Goal: Task Accomplishment & Management: Use online tool/utility

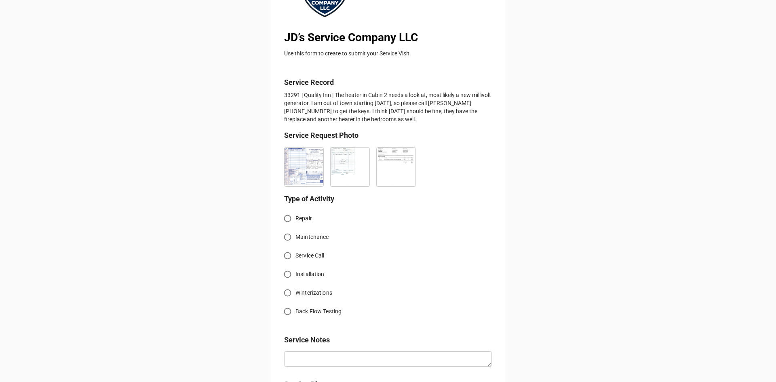
scroll to position [121, 0]
click at [289, 259] on input "Service Call" at bounding box center [288, 254] width 16 height 16
radio input "true"
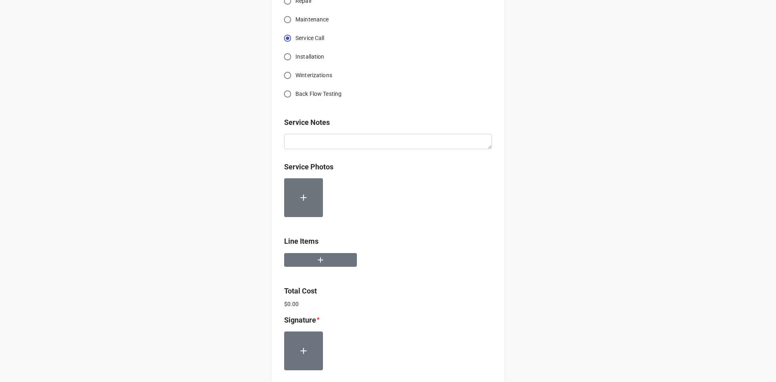
scroll to position [323, 0]
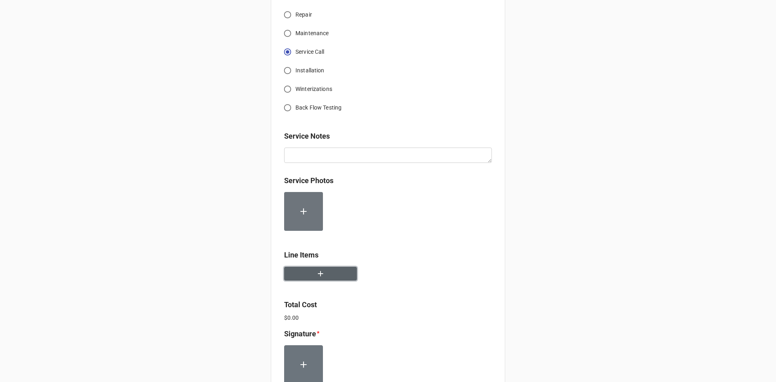
click at [332, 270] on button "button" at bounding box center [320, 274] width 73 height 14
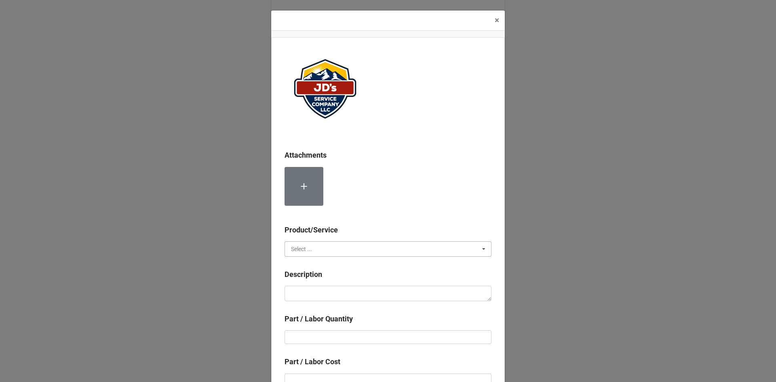
click at [371, 249] on input "text" at bounding box center [388, 249] width 206 height 15
click at [303, 267] on span "Services" at bounding box center [302, 264] width 21 height 6
click at [313, 290] on textarea at bounding box center [388, 293] width 207 height 15
paste textarea "8:30am-9:30am; Service Address: [STREET_ADDRESS][PERSON_NAME] Troubleshoot no h…"
type textarea "x"
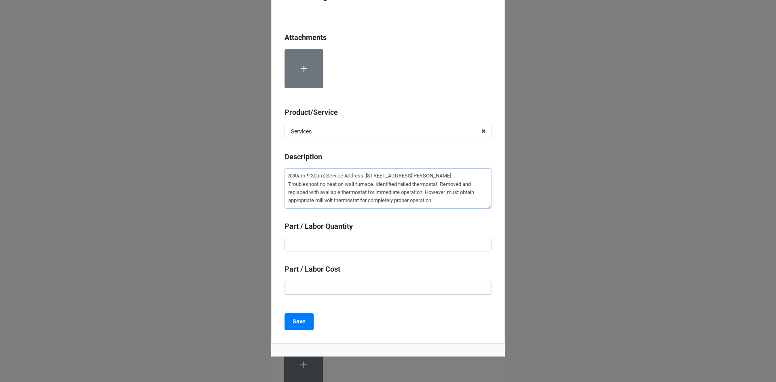
scroll to position [121, 0]
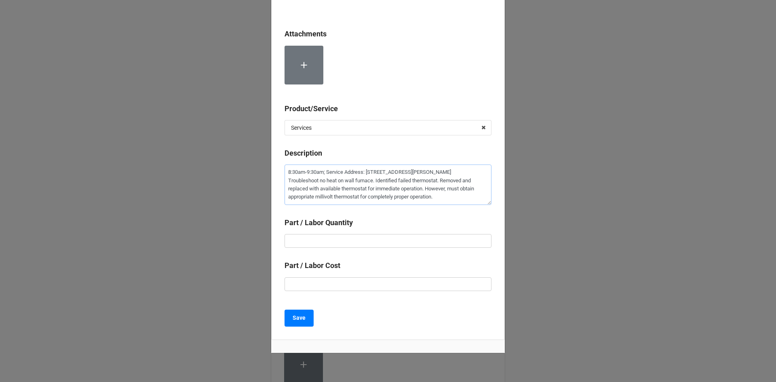
type textarea "8:30am-9:30am; Service Address: [STREET_ADDRESS][PERSON_NAME] Troubleshoot no h…"
click at [373, 240] on input "text" at bounding box center [388, 241] width 207 height 14
type textarea "x"
type input "1"
type textarea "x"
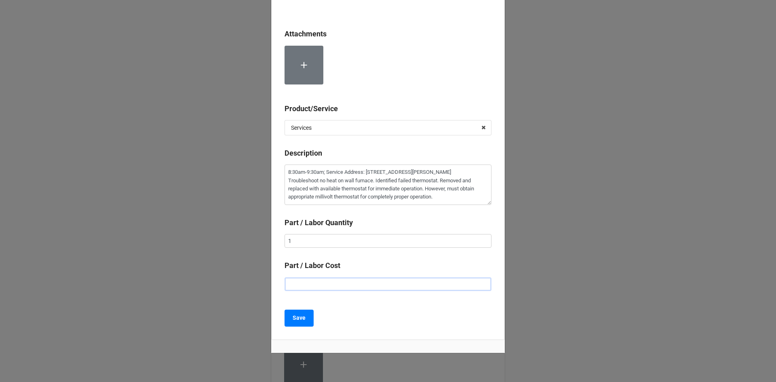
type input "$2.00"
type textarea "x"
type input "$22.00"
type textarea "x"
type input "$225.00"
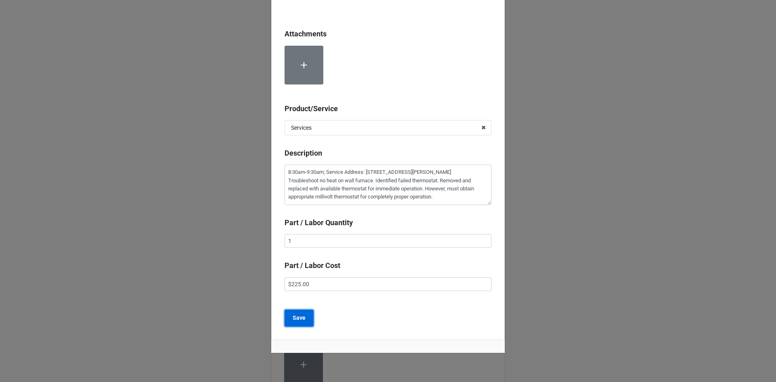
click at [290, 316] on button "Save" at bounding box center [299, 318] width 29 height 17
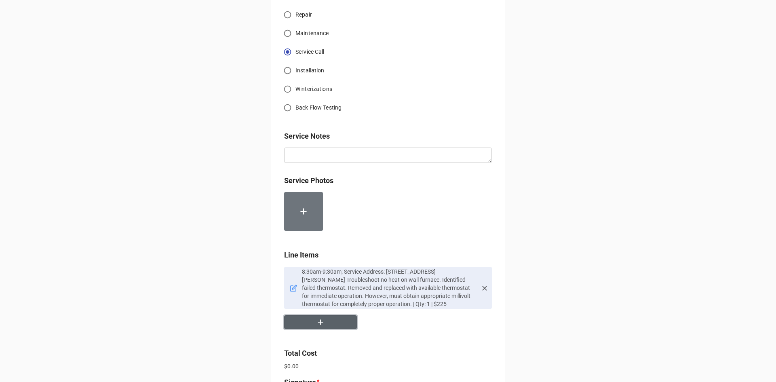
click at [334, 322] on button "button" at bounding box center [320, 322] width 73 height 14
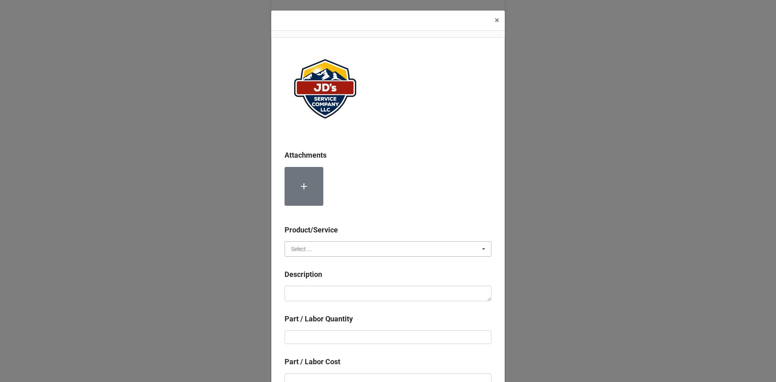
click at [317, 251] on input "text" at bounding box center [388, 249] width 206 height 15
click at [319, 276] on span "Material Cost" at bounding box center [309, 279] width 34 height 6
click at [321, 298] on textarea at bounding box center [388, 293] width 207 height 15
type textarea "x"
type textarea "T"
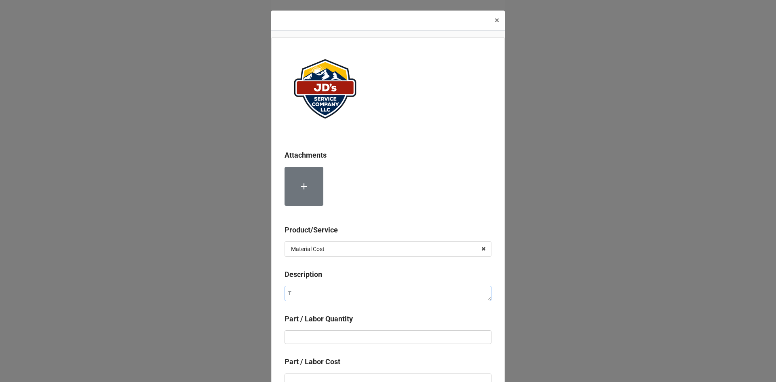
type textarea "x"
type textarea "Th"
type textarea "x"
type textarea "The"
type textarea "x"
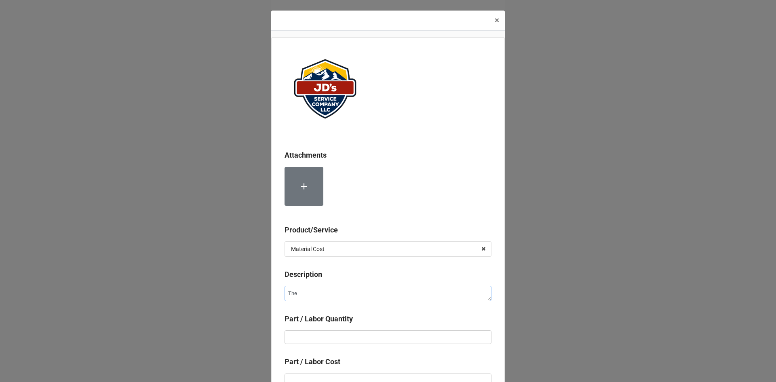
type textarea "Ther"
type textarea "x"
type textarea "Therm"
type textarea "x"
type textarea "Thermo"
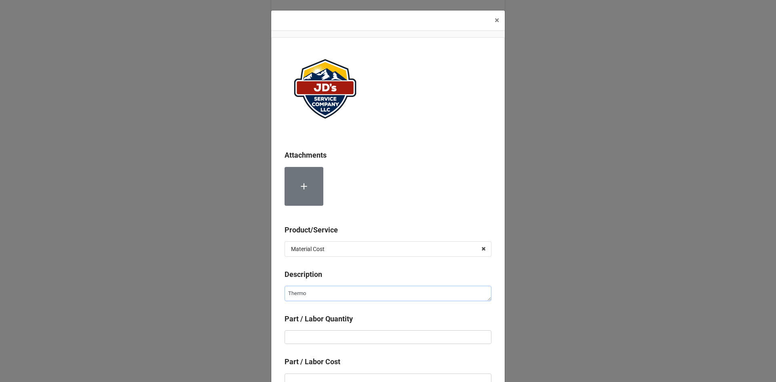
type textarea "x"
type textarea "Thermos"
type textarea "x"
type textarea "Thermost"
type textarea "x"
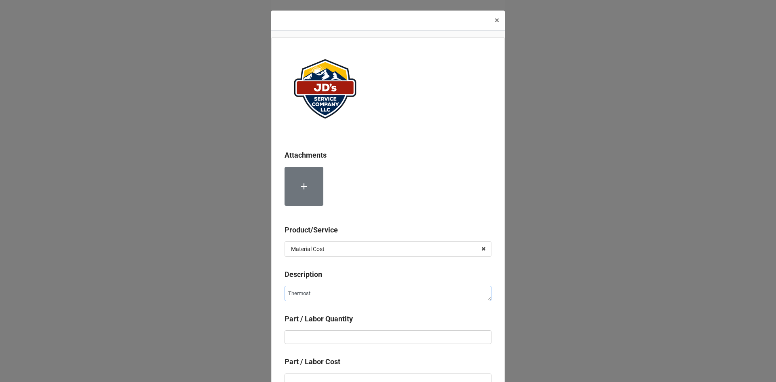
type textarea "Thermosta"
type textarea "x"
type textarea "Thermostat"
type textarea "x"
type input "1"
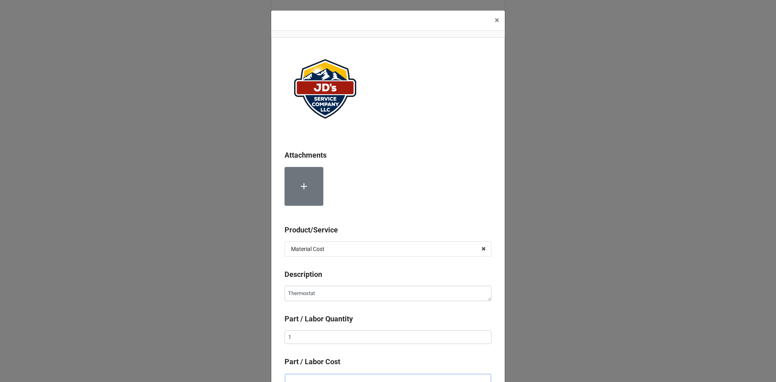
scroll to position [5, 0]
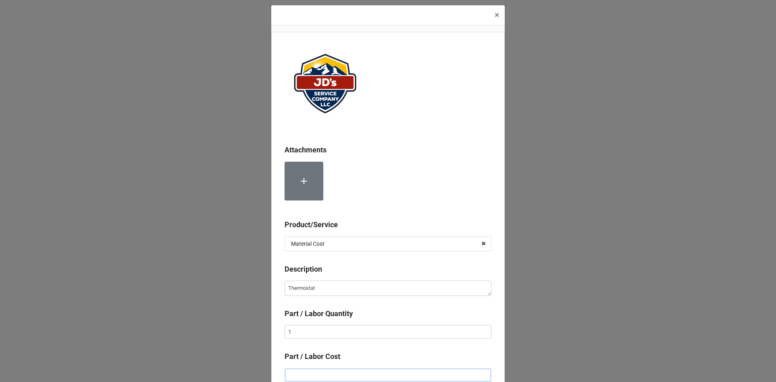
type textarea "x"
type input "$5.00"
type textarea "x"
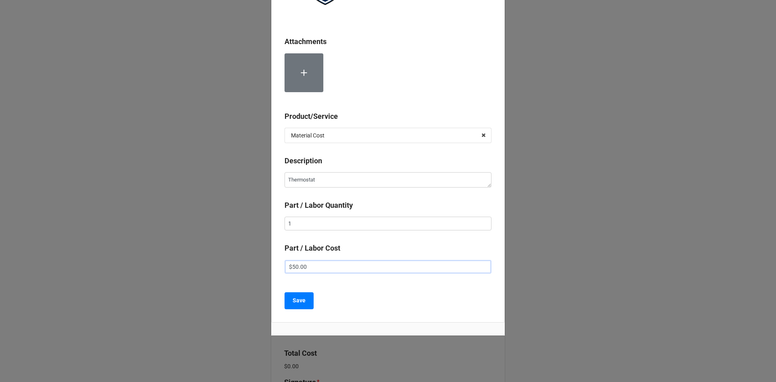
scroll to position [118, 0]
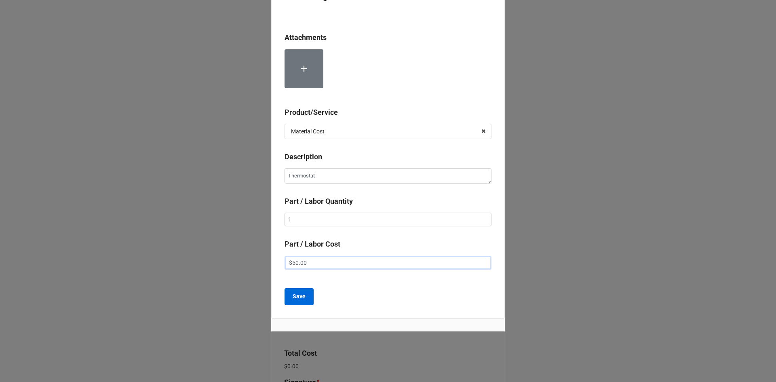
type input "$50.00"
click at [297, 302] on button "Save" at bounding box center [299, 296] width 29 height 17
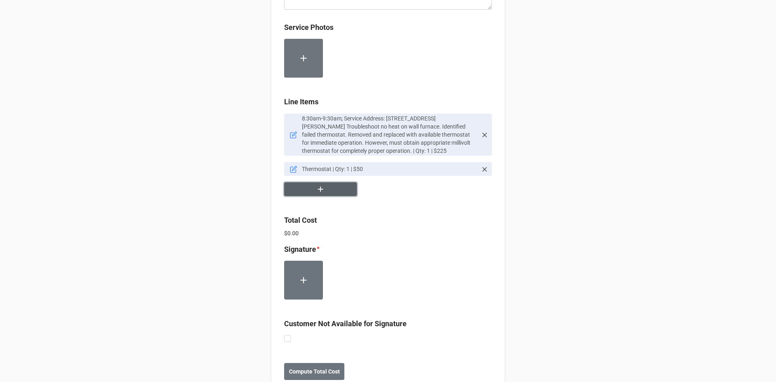
scroll to position [501, 0]
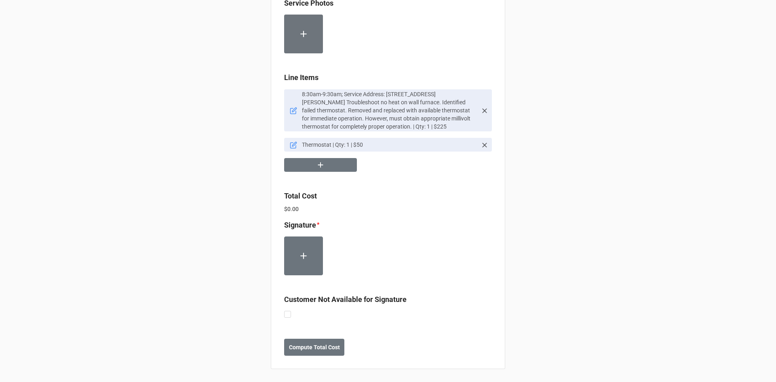
click at [284, 311] on label at bounding box center [287, 311] width 7 height 0
checkbox input "true"
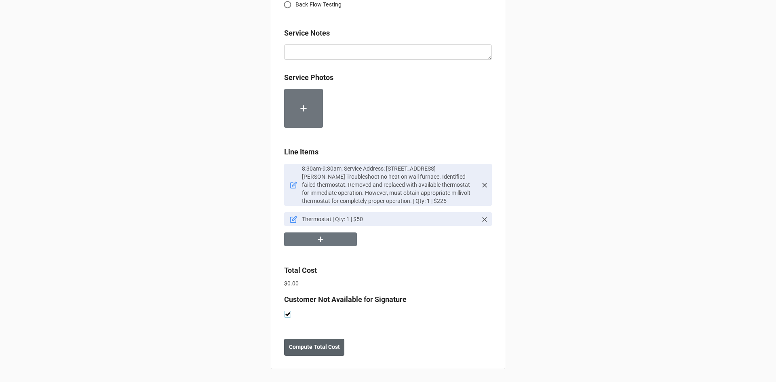
scroll to position [427, 0]
click at [294, 344] on b "Compute Total Cost" at bounding box center [314, 347] width 51 height 8
click at [307, 346] on button "Save" at bounding box center [298, 347] width 29 height 17
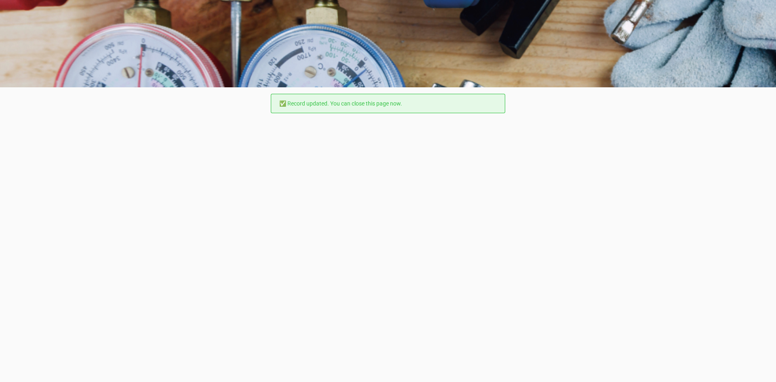
scroll to position [0, 0]
